Goal: Information Seeking & Learning: Learn about a topic

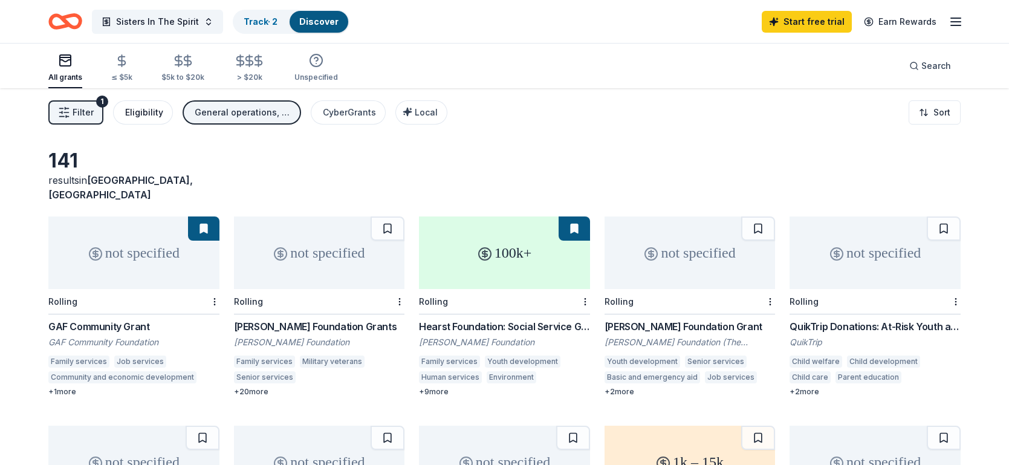
click at [149, 118] on div "Eligibility" at bounding box center [144, 112] width 38 height 15
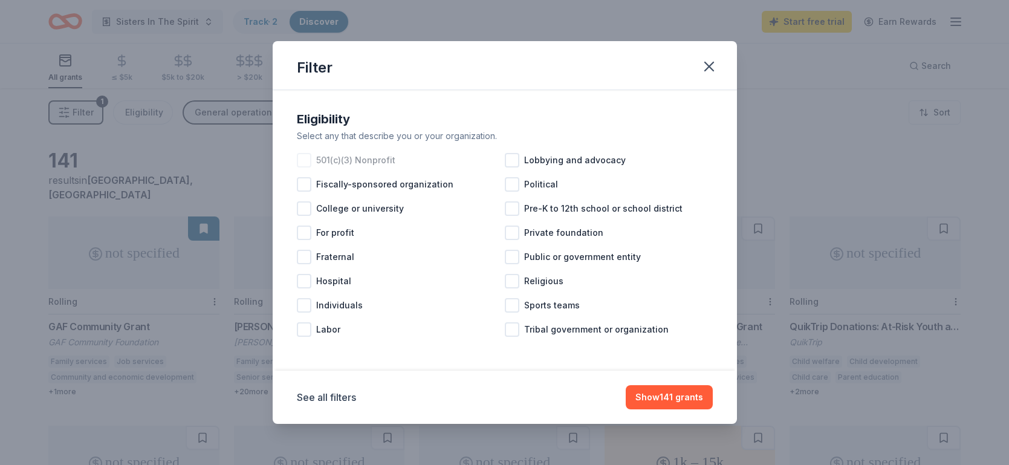
click at [361, 157] on span "501(c)(3) Nonprofit" at bounding box center [355, 160] width 79 height 15
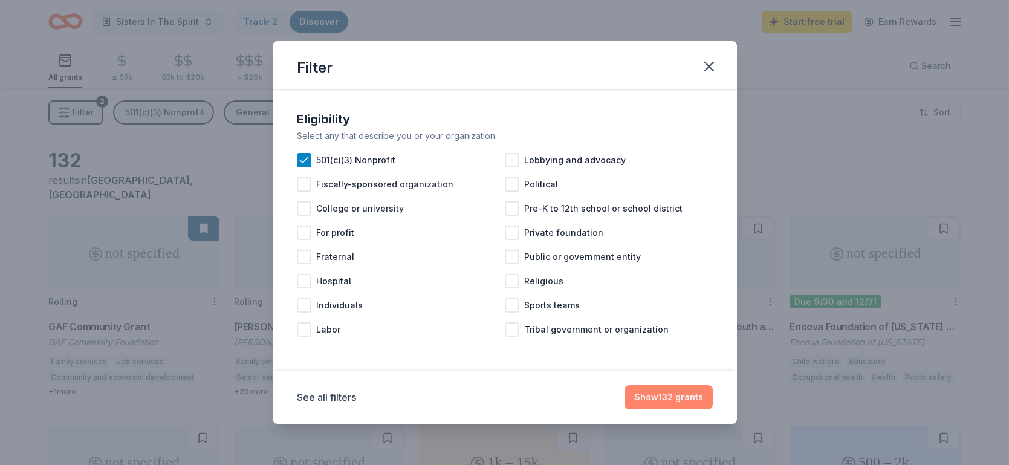
click at [671, 398] on button "Show 132 grants" at bounding box center [668, 397] width 88 height 24
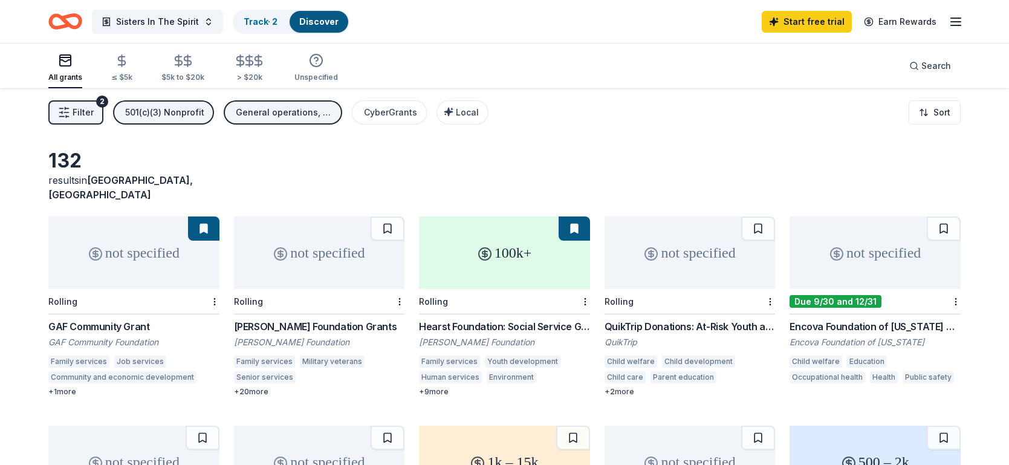
click at [176, 103] on button "501(c)(3) Nonprofit" at bounding box center [163, 112] width 101 height 24
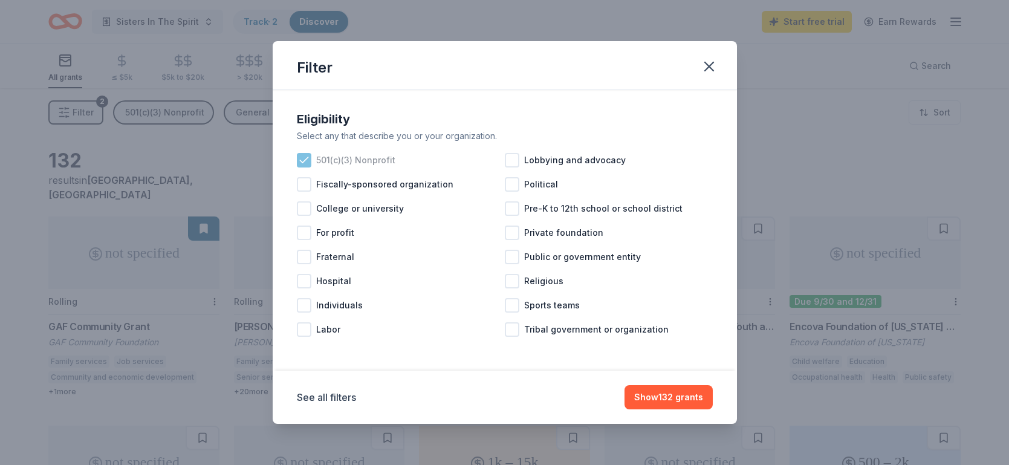
click at [302, 163] on icon at bounding box center [304, 159] width 8 height 5
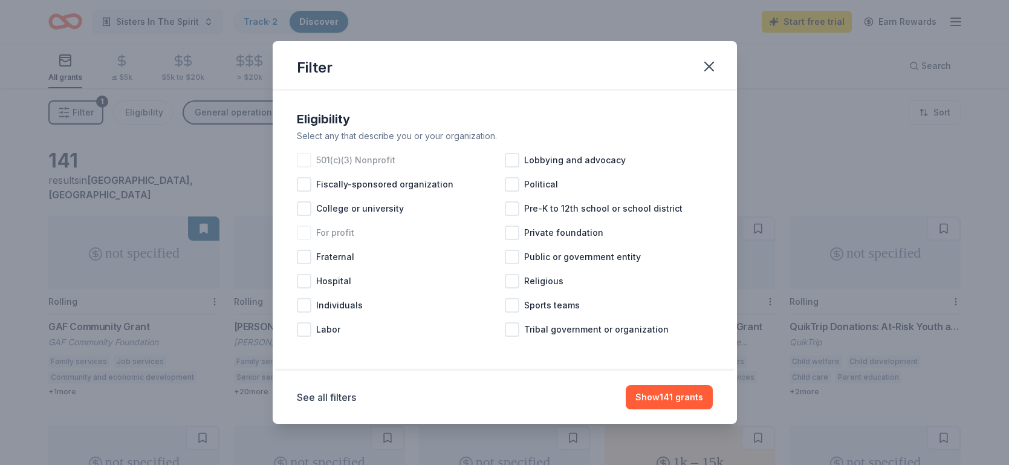
click at [312, 237] on div "For profit" at bounding box center [401, 233] width 208 height 24
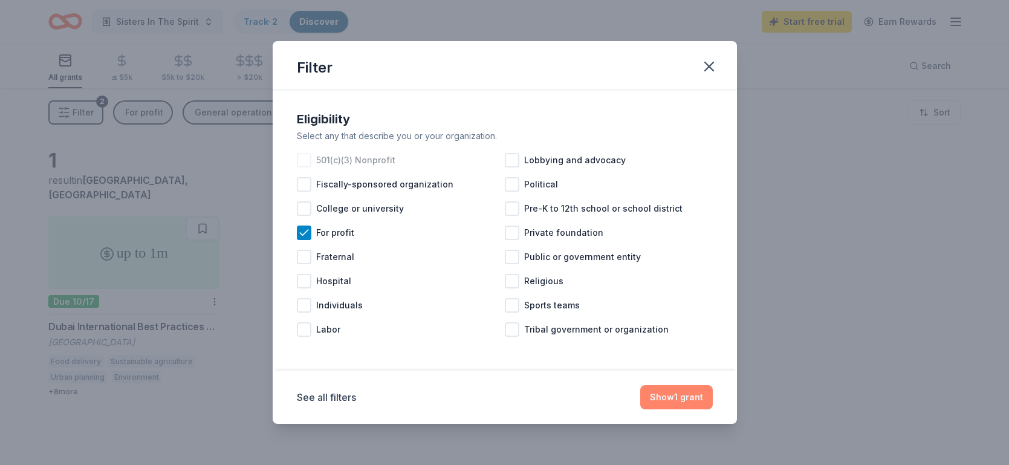
click at [654, 400] on button "Show 1 grant" at bounding box center [676, 397] width 73 height 24
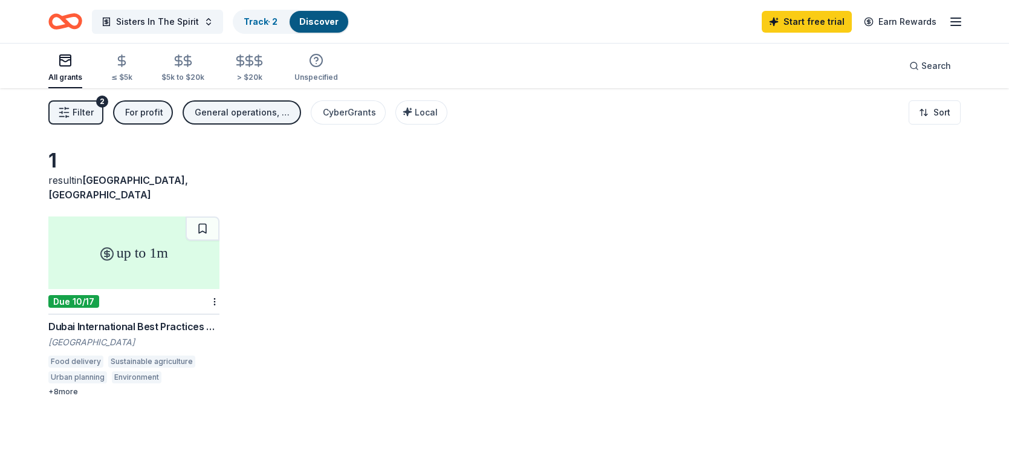
click at [173, 294] on div "Due 10/17" at bounding box center [133, 301] width 171 height 25
click at [161, 113] on button "For profit" at bounding box center [143, 112] width 60 height 24
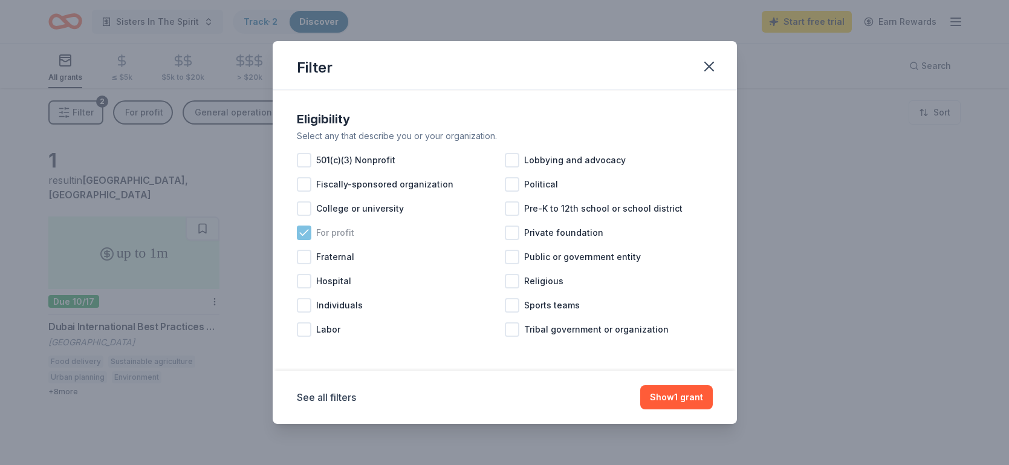
click at [301, 233] on icon at bounding box center [304, 233] width 12 height 12
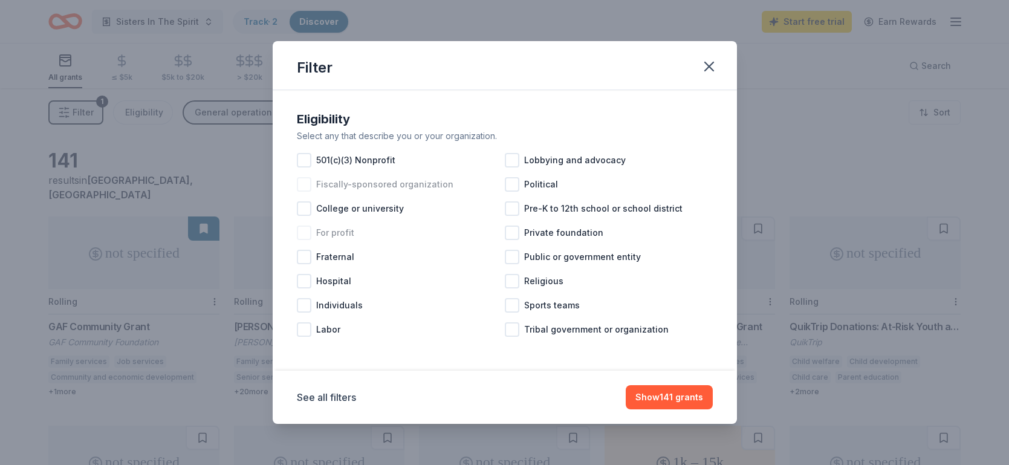
click at [309, 181] on div at bounding box center [304, 184] width 15 height 15
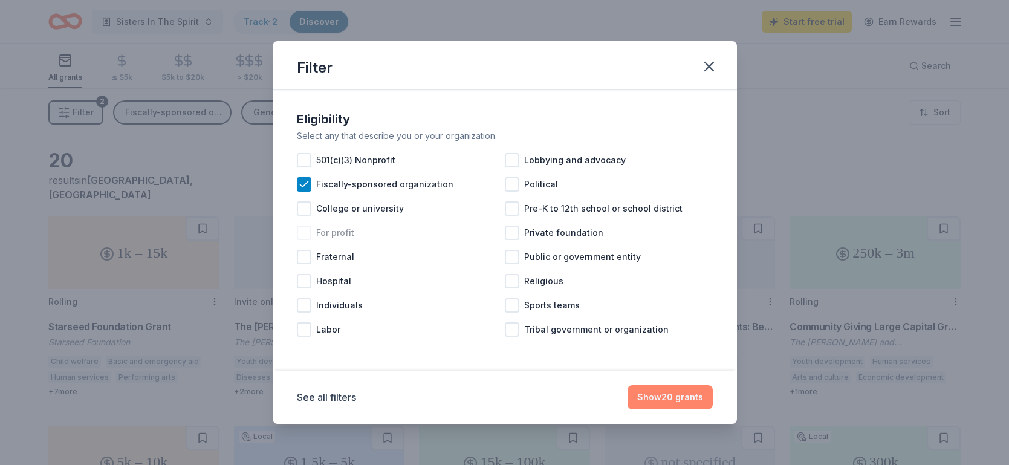
click at [679, 398] on button "Show 20 grants" at bounding box center [669, 397] width 85 height 24
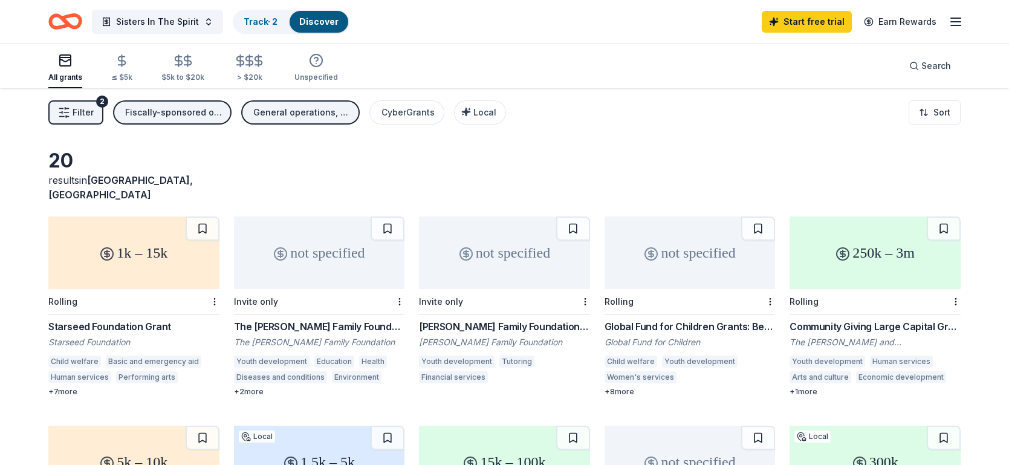
click at [146, 299] on div "1k – 15k Rolling Starseed Foundation Grant Starseed Foundation Child welfare Ba…" at bounding box center [133, 306] width 171 height 180
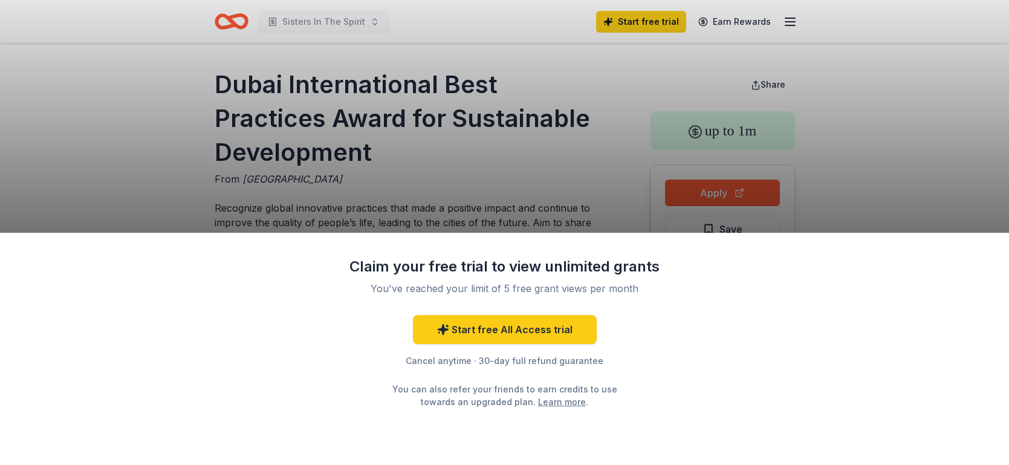
click at [592, 155] on div "Claim your free trial to view unlimited grants You've reached your limit of 5 f…" at bounding box center [504, 232] width 1009 height 465
click at [392, 101] on div "Claim your free trial to view unlimited grants You've reached your limit of 5 f…" at bounding box center [504, 232] width 1009 height 465
